Goal: Information Seeking & Learning: Find contact information

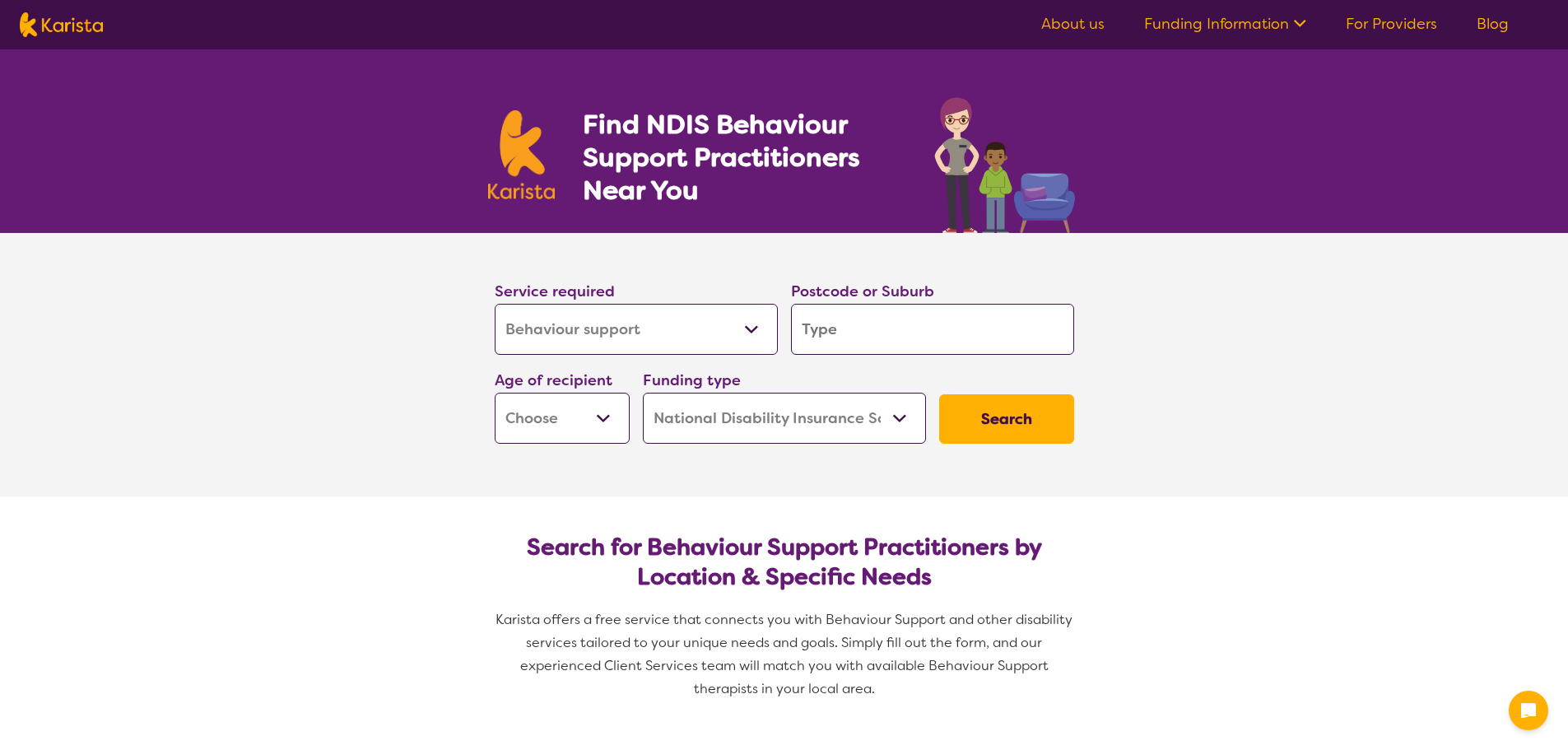
select select "Behaviour support"
select select "NDIS"
select select "Behaviour support"
select select "NDIS"
click at [874, 337] on input "search" at bounding box center [932, 329] width 283 height 51
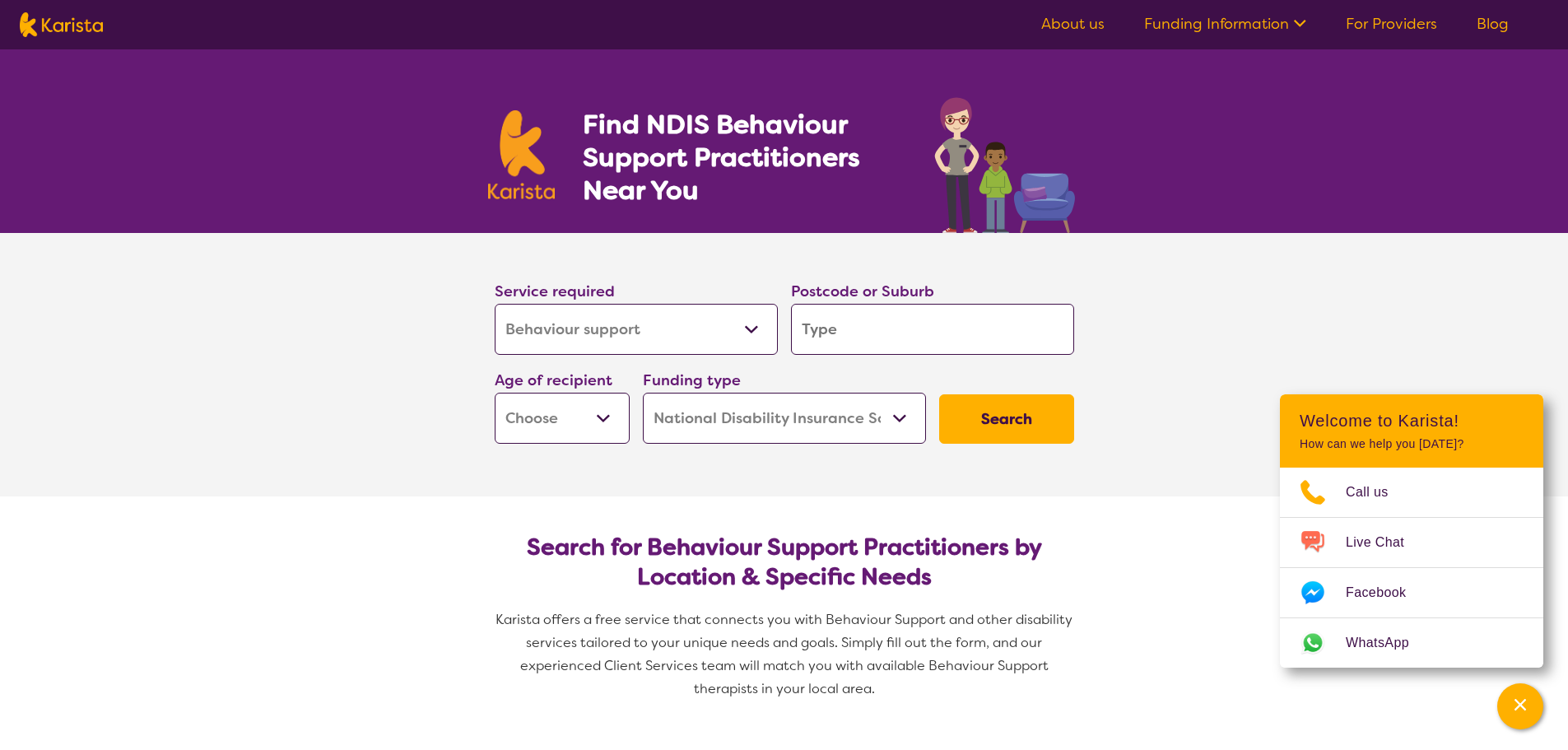
click at [851, 340] on input "search" at bounding box center [932, 329] width 283 height 51
type input "3"
type input "31"
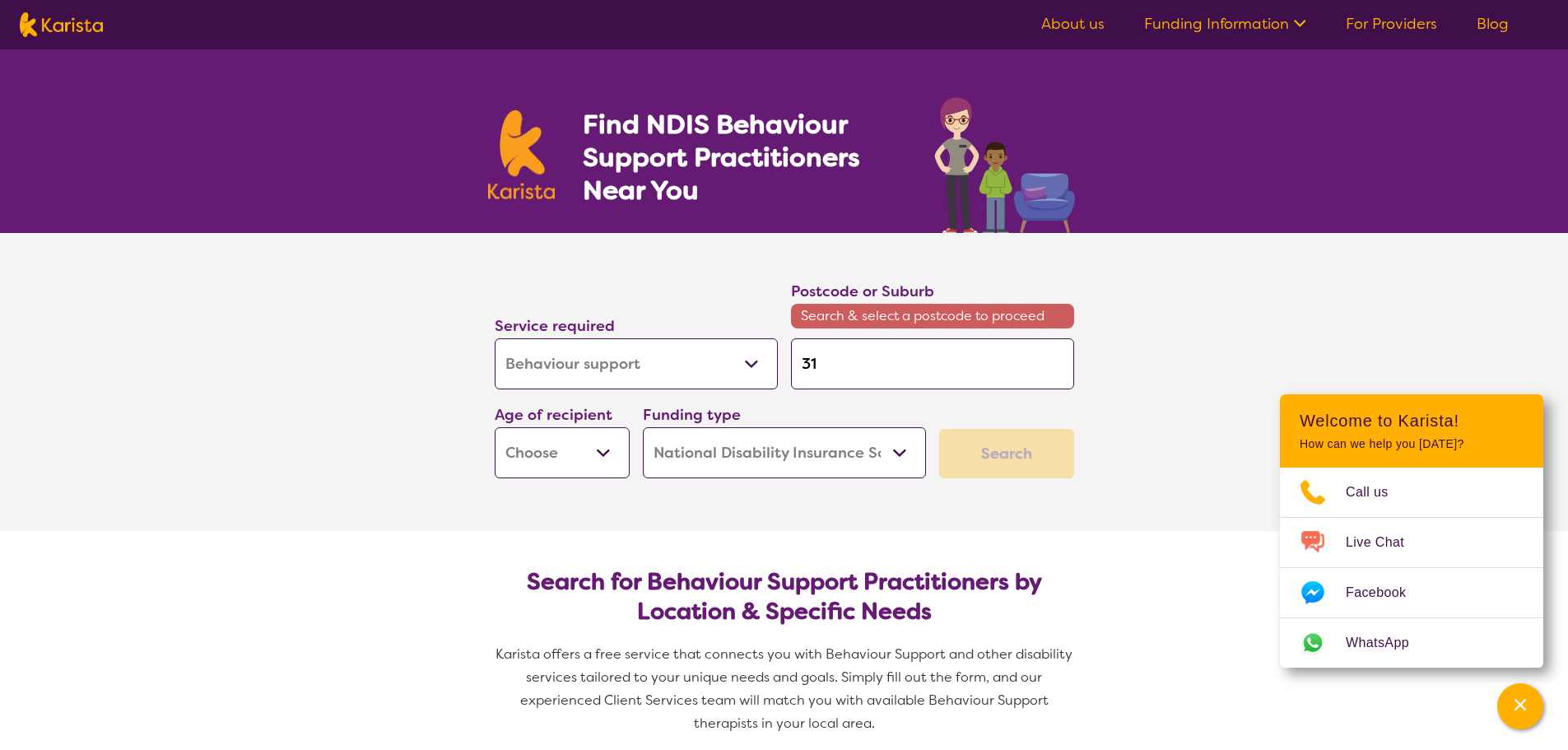
type input "318"
type input "3187"
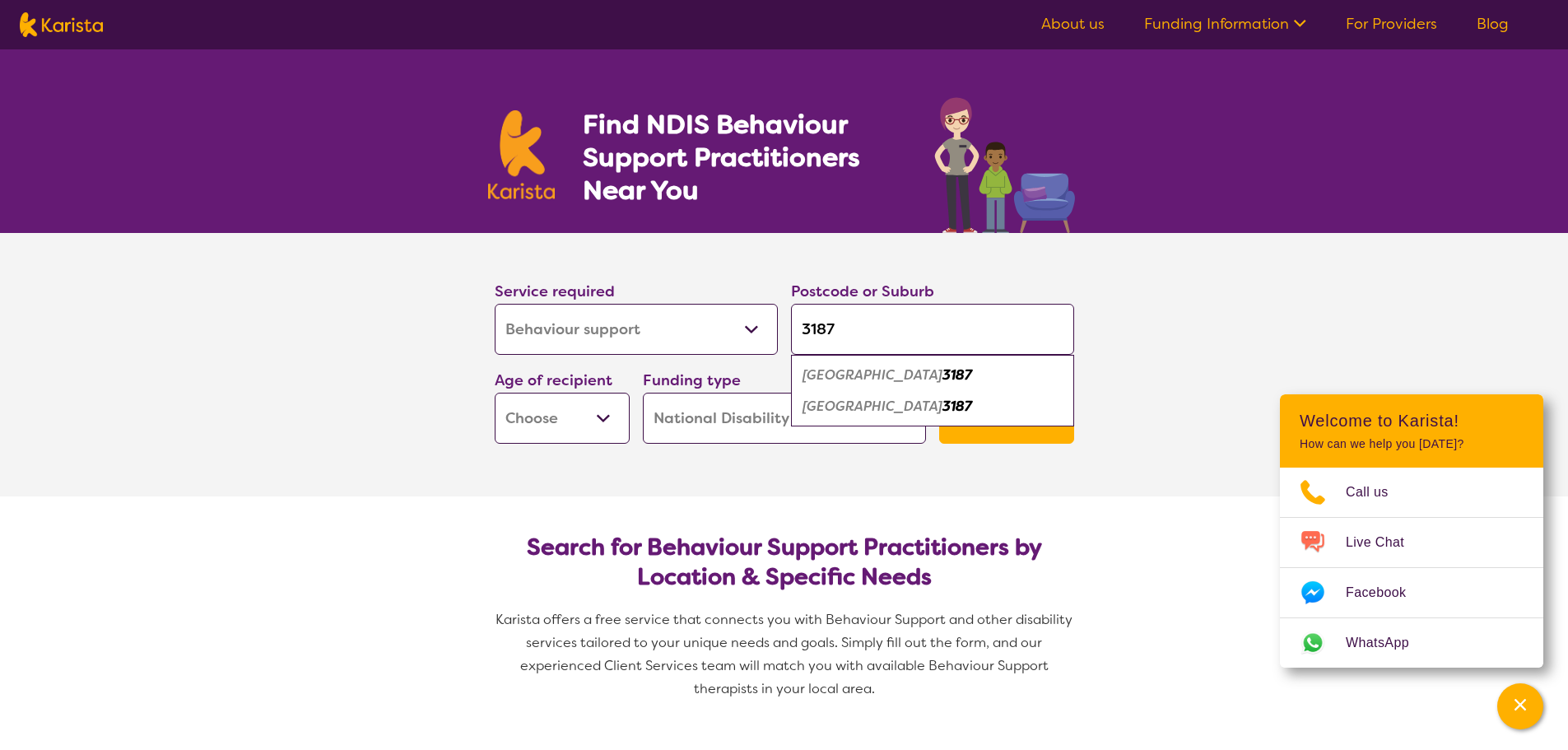
type input "3187"
click at [935, 377] on div "[GEOGRAPHIC_DATA] 3187" at bounding box center [932, 375] width 266 height 31
click at [599, 420] on select "Early Childhood - 0 to 9 Child - 10 to 11 Adolescent - 12 to 17 Adult - 18 to 6…" at bounding box center [562, 418] width 135 height 51
select select "AG"
click at [495, 392] on select "Early Childhood - 0 to 9 Child - 10 to 11 Adolescent - 12 to 17 Adult - 18 to 6…" at bounding box center [562, 418] width 135 height 51
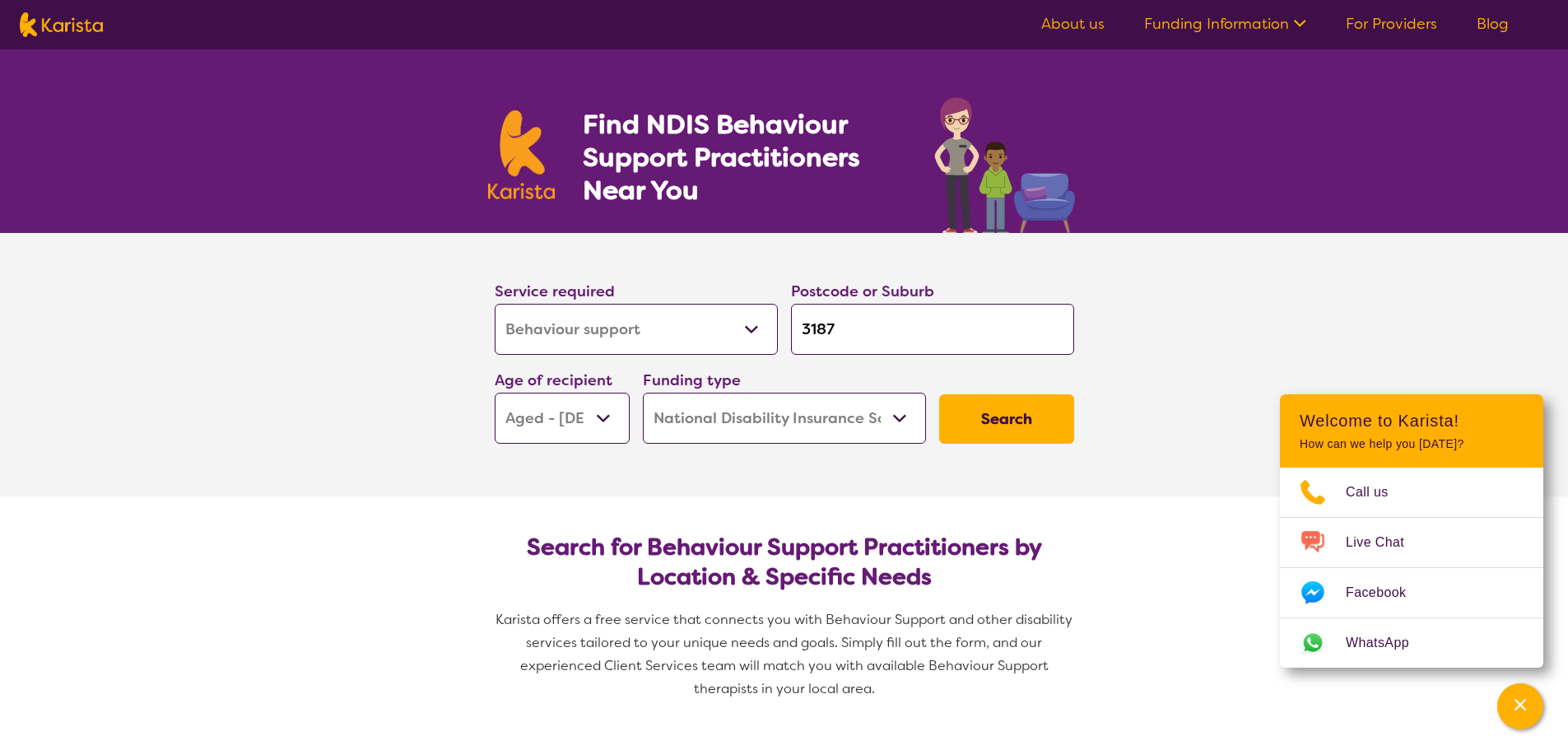
select select "AG"
click at [978, 409] on button "Search" at bounding box center [1007, 419] width 135 height 49
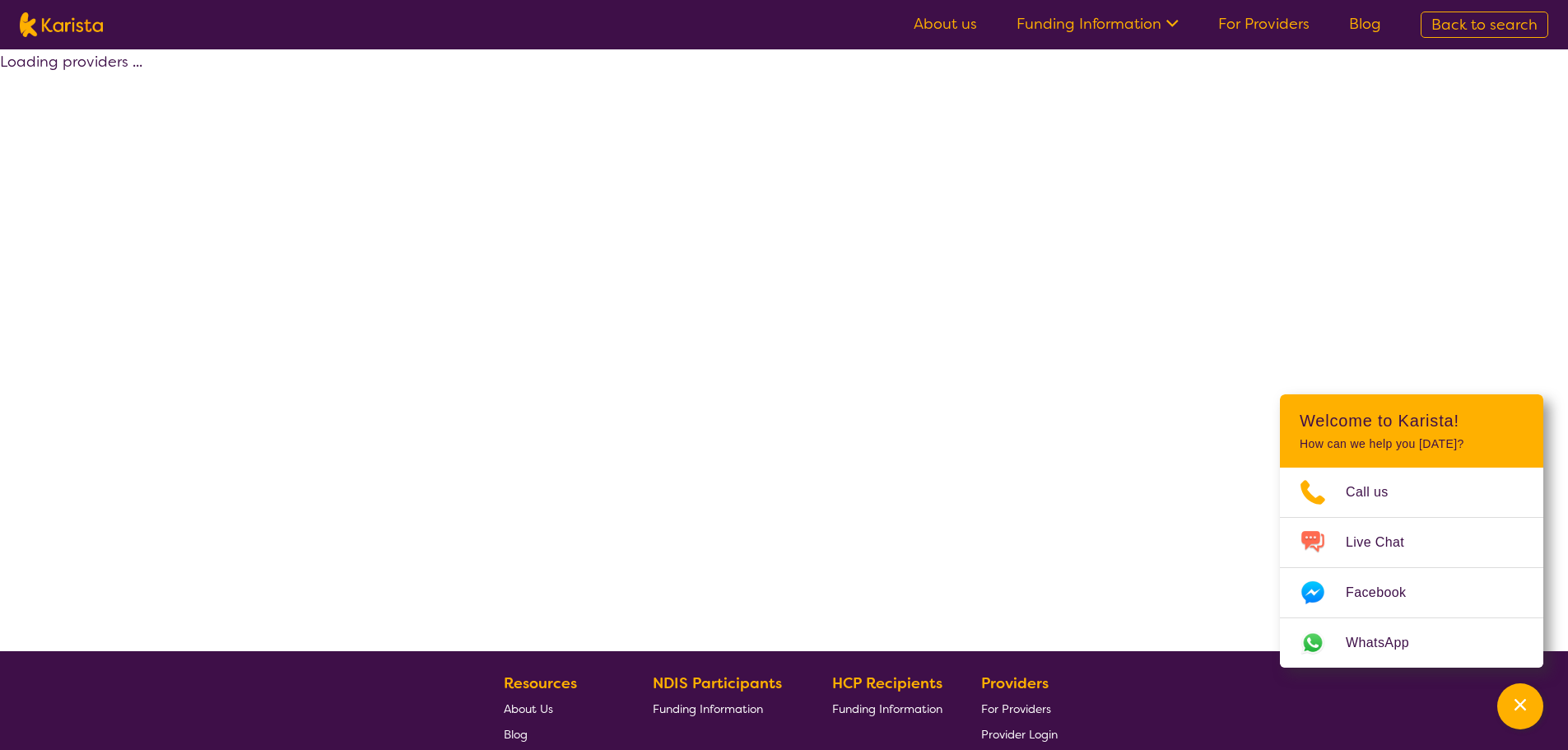
select select "by_score"
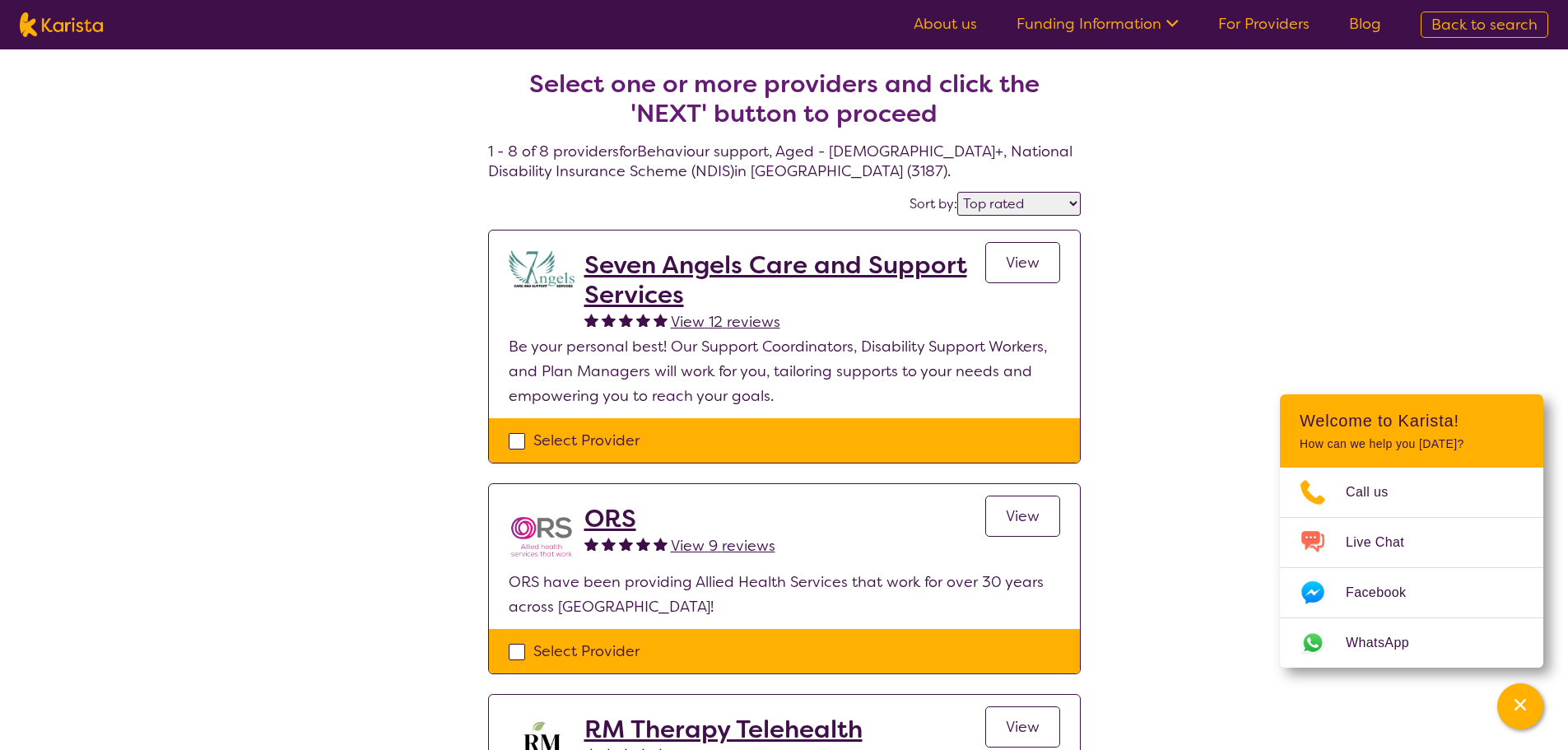
click at [1014, 260] on span "View" at bounding box center [1022, 263] width 34 height 20
